Goal: Transaction & Acquisition: Purchase product/service

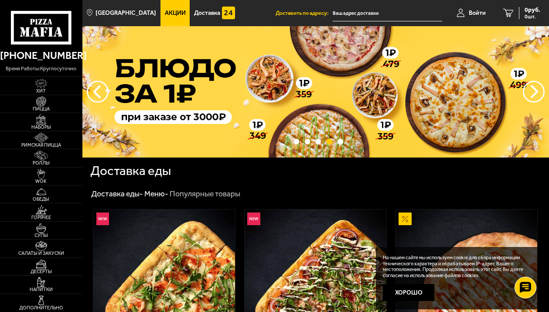
click at [169, 12] on span "Акции" at bounding box center [175, 13] width 21 height 6
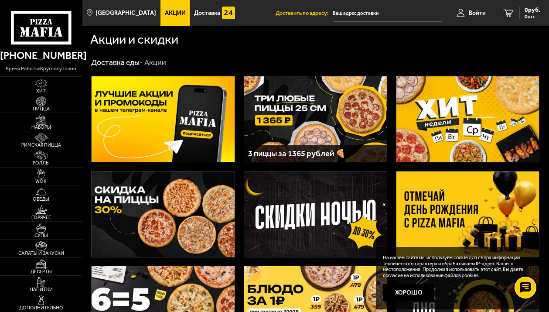
click at [165, 205] on img at bounding box center [163, 214] width 143 height 86
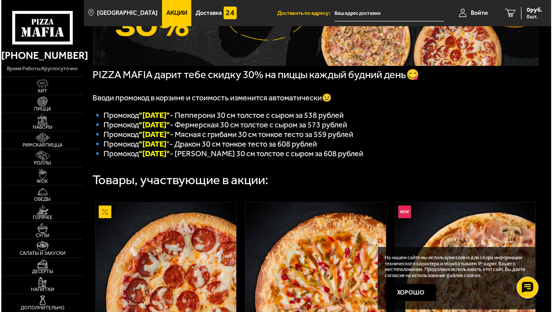
scroll to position [175, 0]
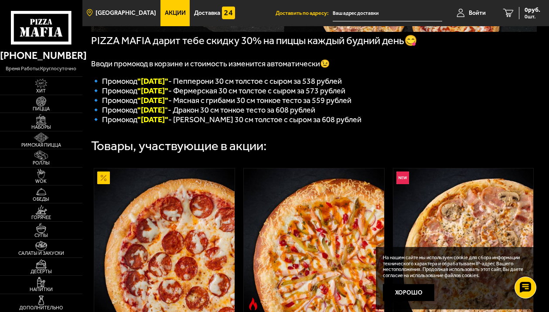
click at [122, 15] on span "[GEOGRAPHIC_DATA]" at bounding box center [126, 13] width 61 height 6
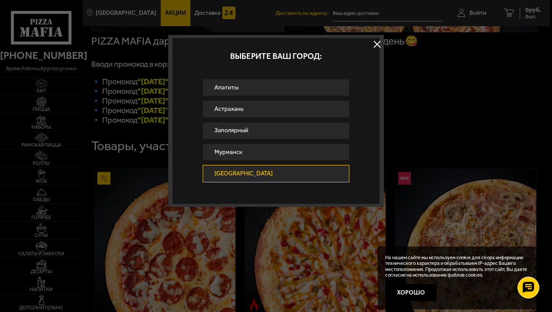
click at [239, 169] on link "[GEOGRAPHIC_DATA]" at bounding box center [275, 173] width 147 height 17
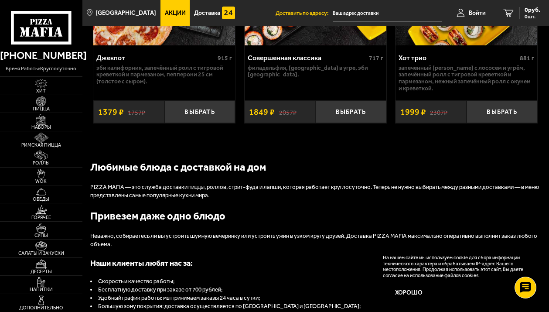
scroll to position [1047, 0]
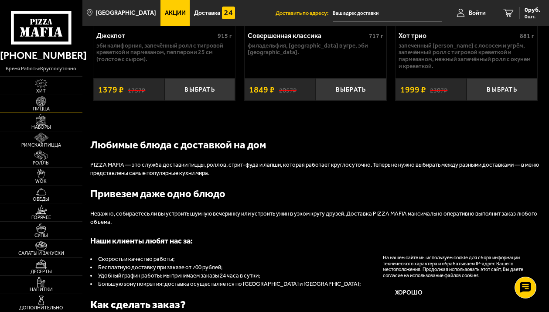
click at [41, 103] on img at bounding box center [41, 101] width 22 height 10
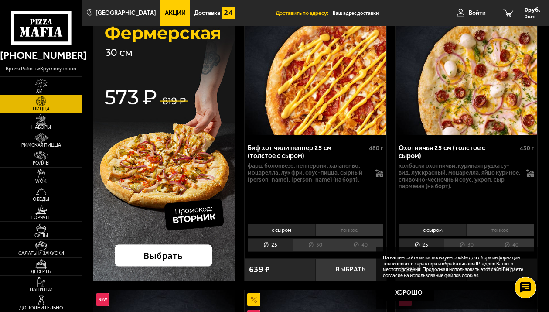
scroll to position [131, 0]
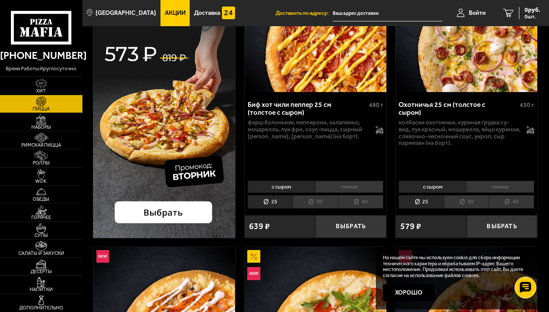
click at [189, 167] on img at bounding box center [164, 92] width 143 height 291
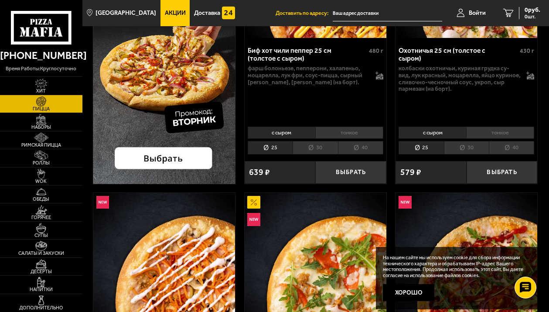
scroll to position [44, 0]
